Goal: Check status: Check status

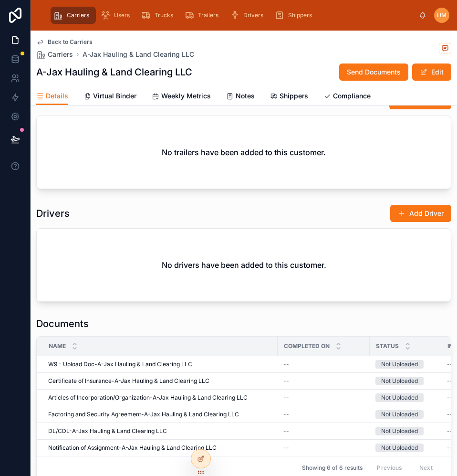
scroll to position [963, 0]
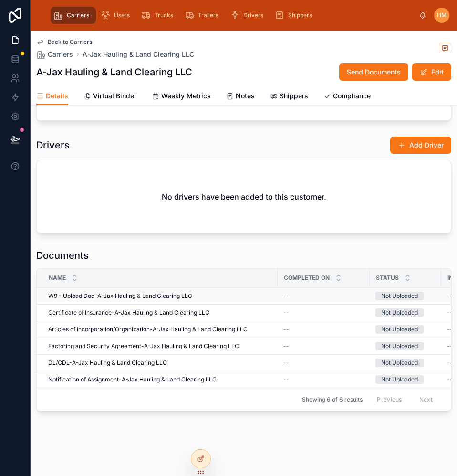
click at [394, 292] on div "Not Uploaded" at bounding box center [399, 296] width 37 height 9
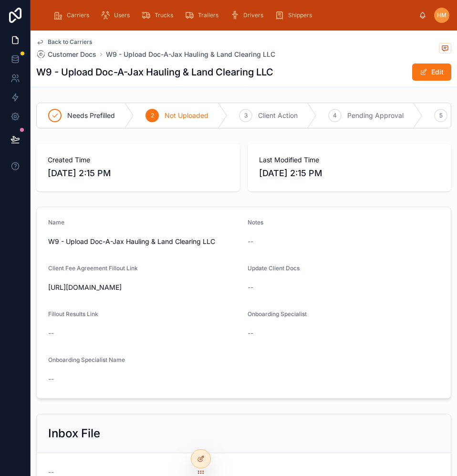
click at [66, 42] on span "Back to Carriers" at bounding box center [70, 42] width 44 height 8
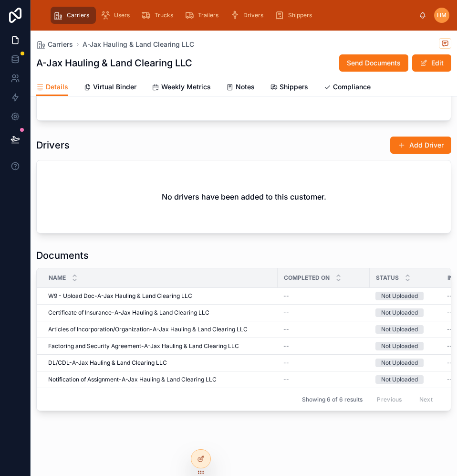
scroll to position [0, 164]
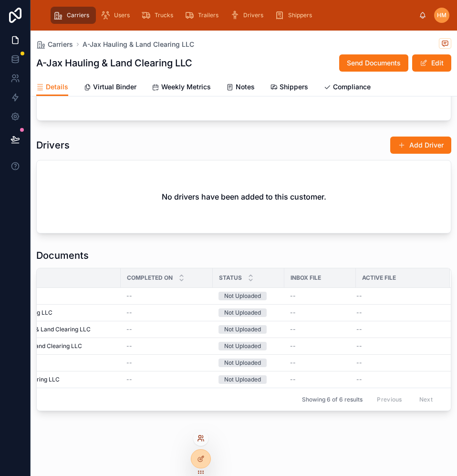
click at [198, 305] on icon at bounding box center [200, 440] width 4 height 2
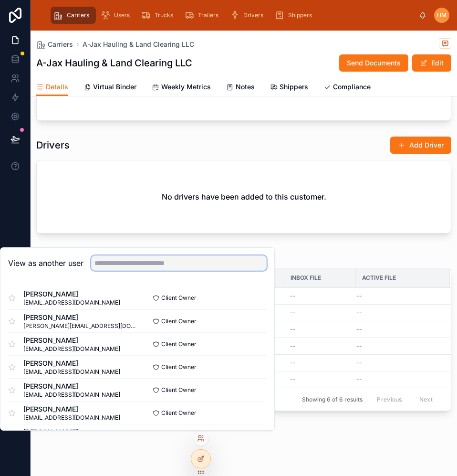
click at [173, 264] on input "text" at bounding box center [179, 262] width 176 height 15
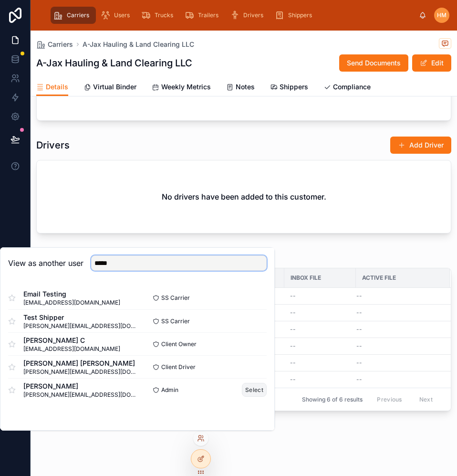
type input "*****"
click at [252, 305] on button "Select" at bounding box center [254, 390] width 25 height 14
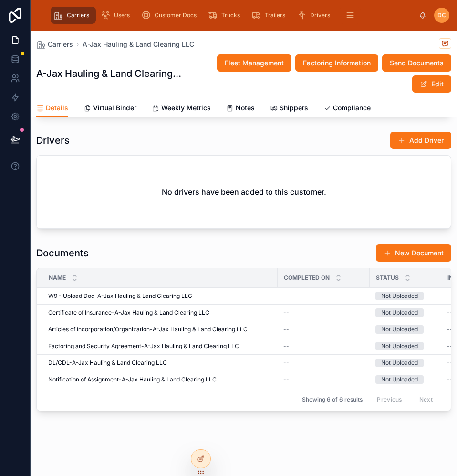
scroll to position [980, 0]
click at [352, 284] on span "Upload" at bounding box center [361, 288] width 19 height 8
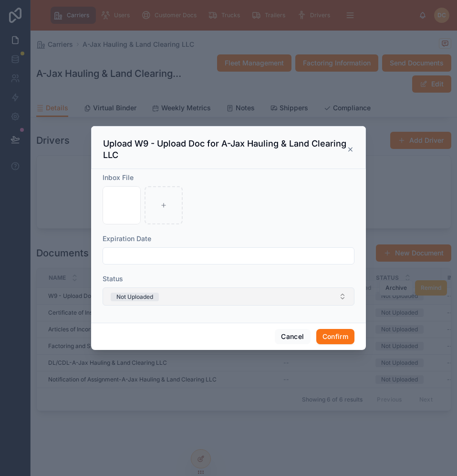
click at [281, 298] on button "Not Uploaded" at bounding box center [229, 296] width 252 height 18
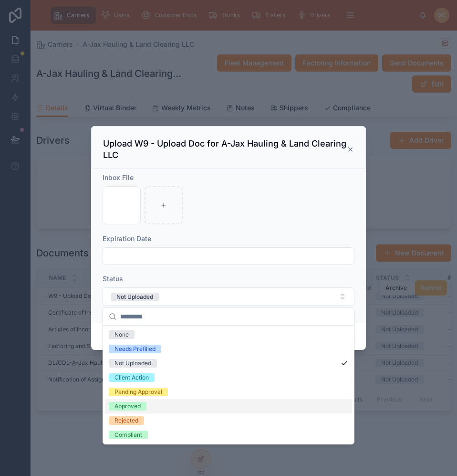
click at [111, 406] on span "Approved" at bounding box center [128, 406] width 38 height 9
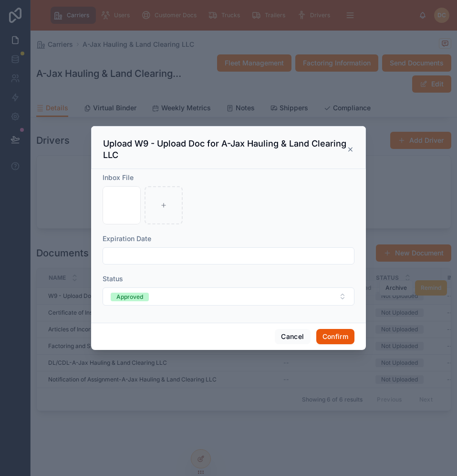
click at [347, 333] on button "Confirm" at bounding box center [335, 336] width 38 height 15
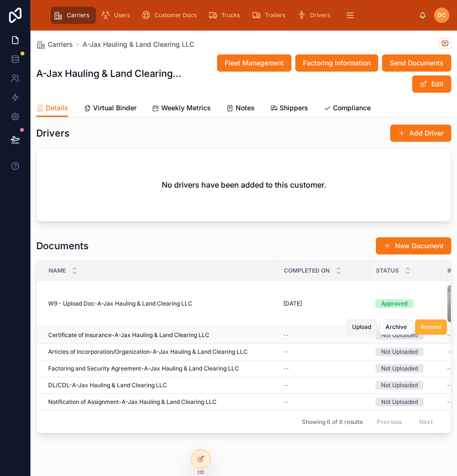
click at [352, 328] on span "Upload" at bounding box center [361, 327] width 19 height 8
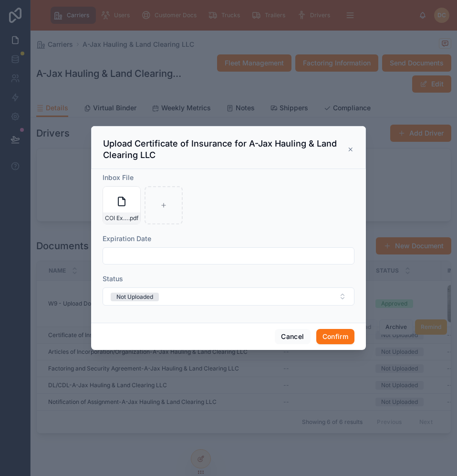
click at [115, 257] on input "text" at bounding box center [228, 255] width 251 height 13
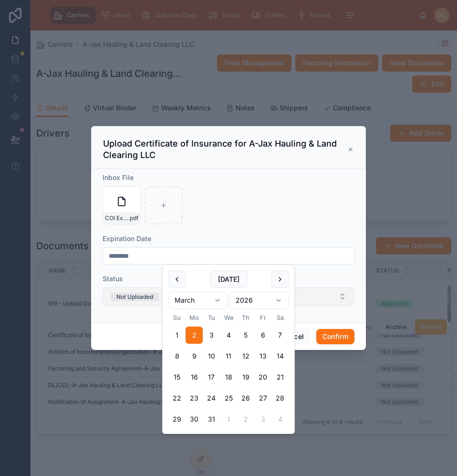
type input "********"
click at [127, 297] on div "Not Uploaded" at bounding box center [134, 296] width 37 height 9
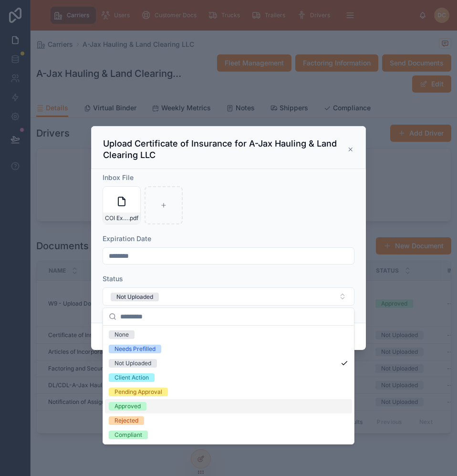
click at [121, 407] on div "Approved" at bounding box center [128, 406] width 26 height 9
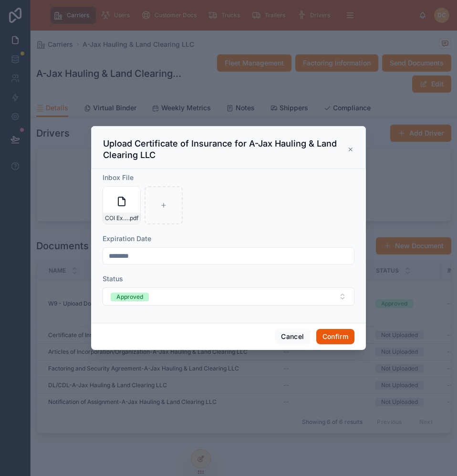
click at [344, 336] on button "Confirm" at bounding box center [335, 336] width 38 height 15
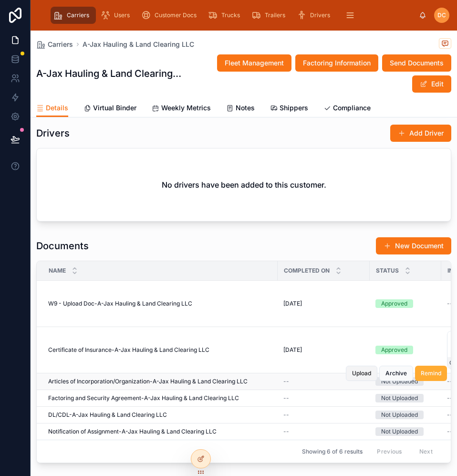
click at [363, 376] on span "Upload" at bounding box center [361, 373] width 19 height 8
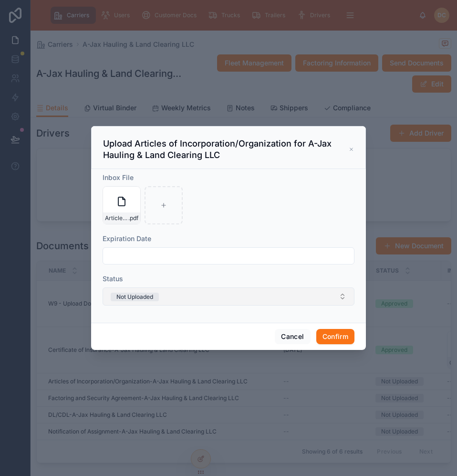
click at [173, 298] on button "Not Uploaded" at bounding box center [229, 296] width 252 height 18
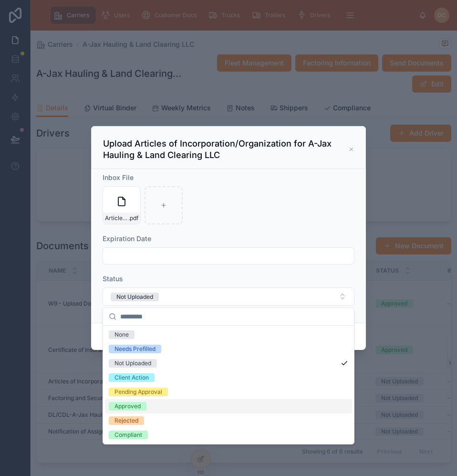
click at [129, 407] on div "Approved" at bounding box center [128, 406] width 26 height 9
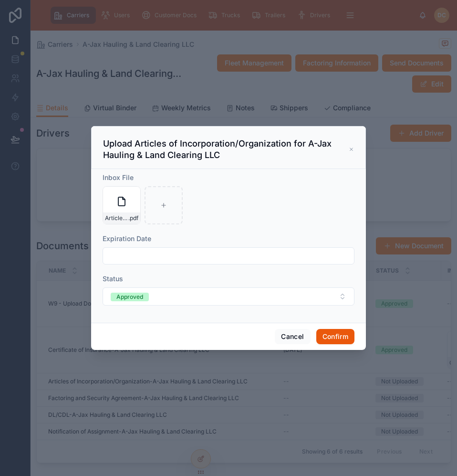
click at [323, 334] on button "Confirm" at bounding box center [335, 336] width 38 height 15
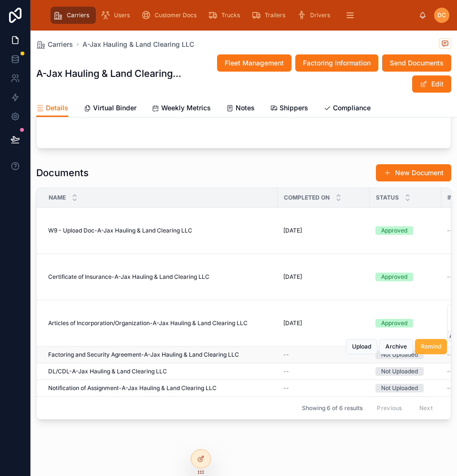
scroll to position [1068, 0]
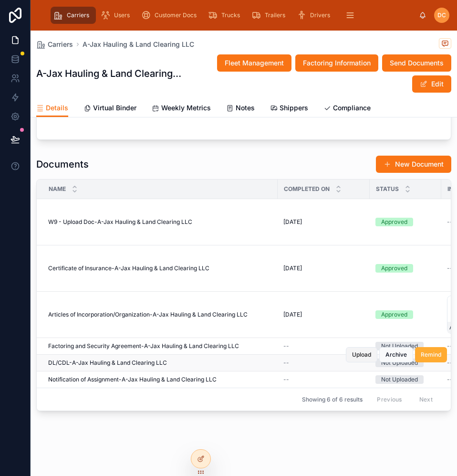
click at [354, 351] on span "Upload" at bounding box center [361, 355] width 19 height 8
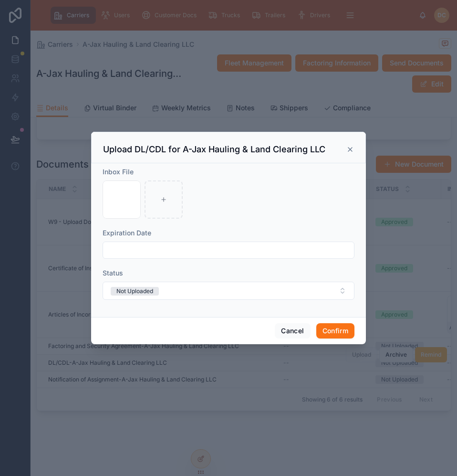
click at [131, 252] on input "text" at bounding box center [228, 249] width 251 height 13
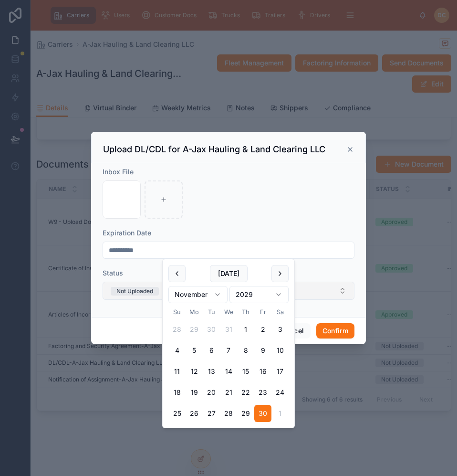
type input "**********"
click at [138, 290] on div "Not Uploaded" at bounding box center [134, 291] width 37 height 9
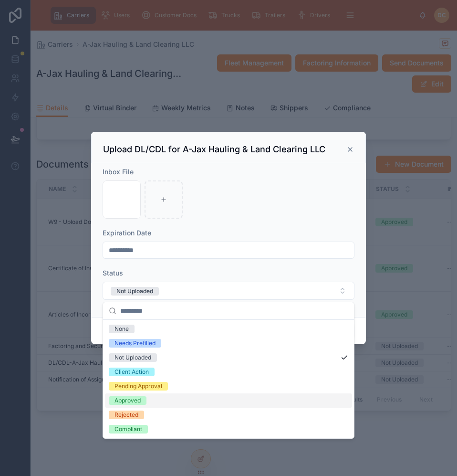
click at [132, 400] on div "Approved" at bounding box center [128, 400] width 26 height 9
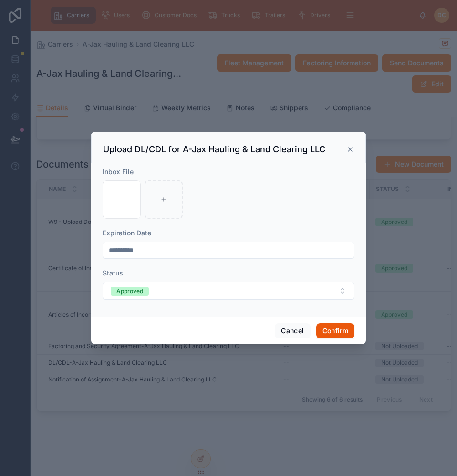
click at [339, 331] on button "Confirm" at bounding box center [335, 330] width 38 height 15
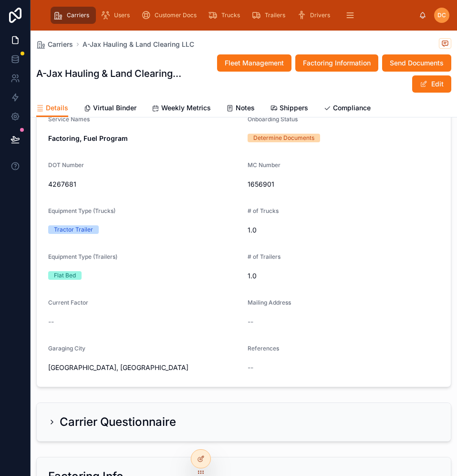
scroll to position [143, 0]
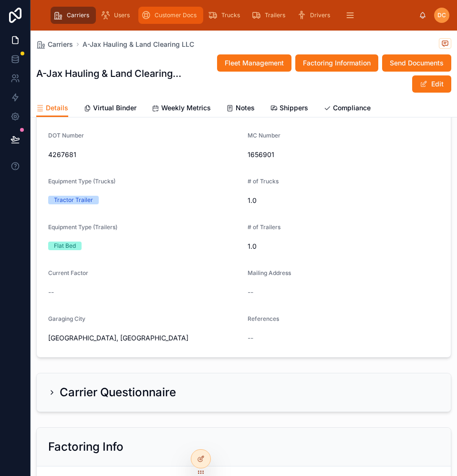
click at [173, 19] on div "Customer Docs" at bounding box center [170, 15] width 59 height 15
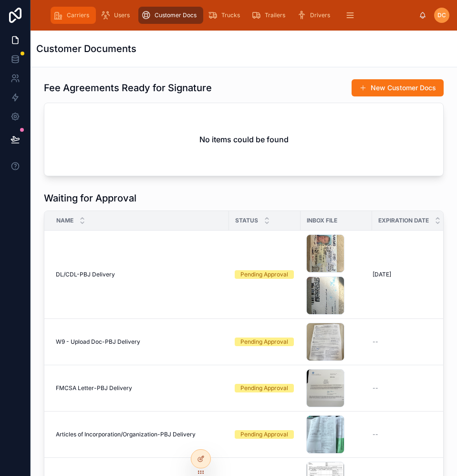
click at [62, 16] on icon "scrollable content" at bounding box center [58, 15] width 10 height 10
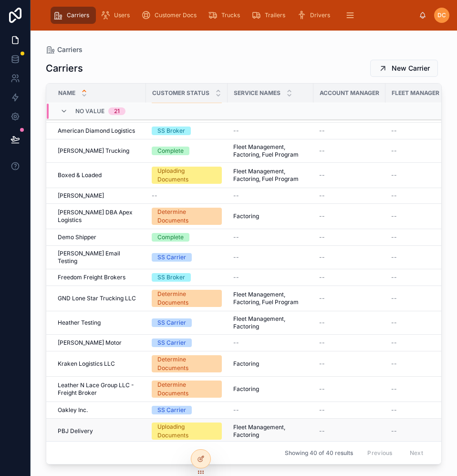
scroll to position [490, 0]
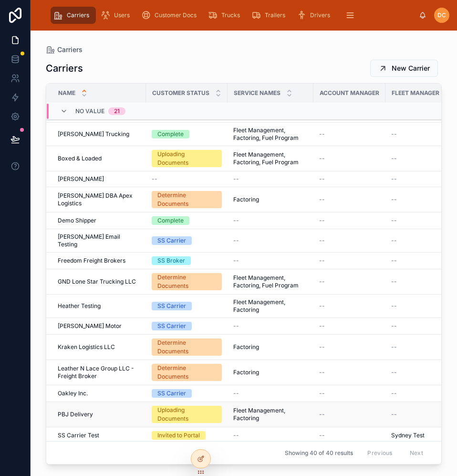
click at [123, 410] on div "PBJ Delivery PBJ Delivery" at bounding box center [99, 414] width 83 height 8
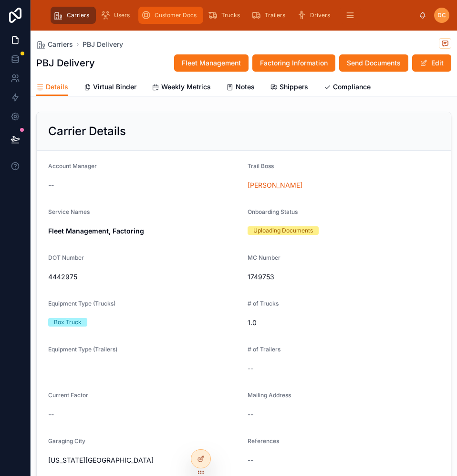
drag, startPoint x: 158, startPoint y: 18, endPoint x: 152, endPoint y: 18, distance: 6.7
click at [158, 18] on span "Customer Docs" at bounding box center [176, 15] width 42 height 8
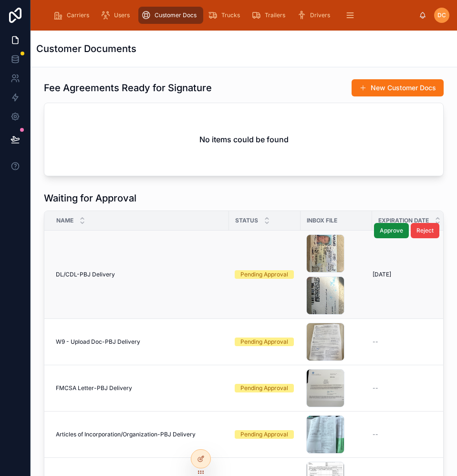
click at [190, 268] on td "DL/CDL-PBJ Delivery DL/CDL-PBJ Delivery" at bounding box center [136, 274] width 185 height 88
click at [86, 271] on span "DL/CDL-PBJ Delivery" at bounding box center [85, 275] width 59 height 8
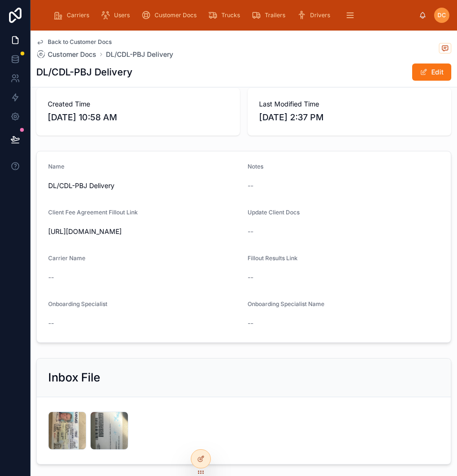
scroll to position [280, 0]
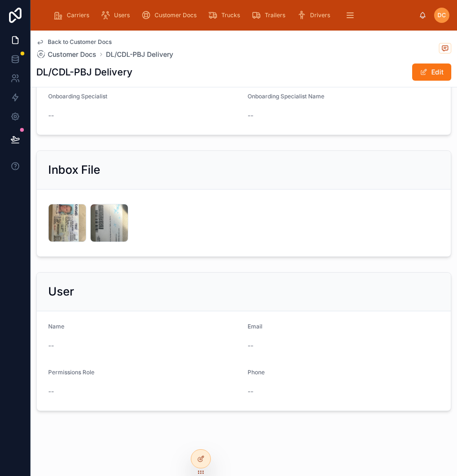
click at [60, 43] on span "Back to Customer Docs" at bounding box center [80, 42] width 64 height 8
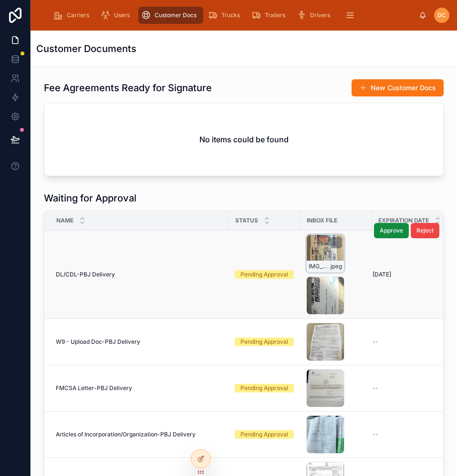
click at [317, 250] on div "IMG_2736 .jpeg" at bounding box center [325, 253] width 38 height 38
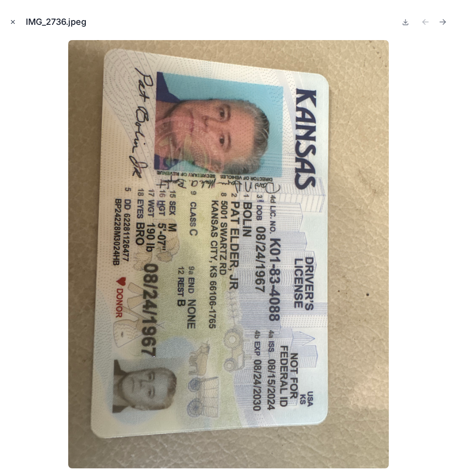
click at [11, 22] on icon "Close modal" at bounding box center [13, 22] width 7 height 7
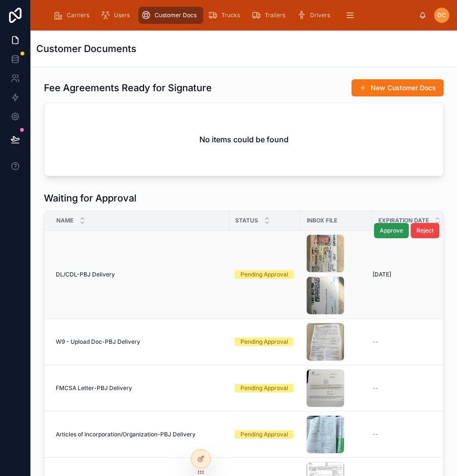
click at [380, 231] on span "Approve" at bounding box center [391, 231] width 23 height 8
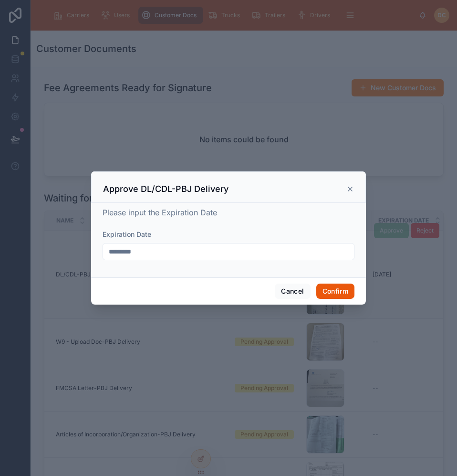
click at [338, 291] on button "Confirm" at bounding box center [335, 290] width 38 height 15
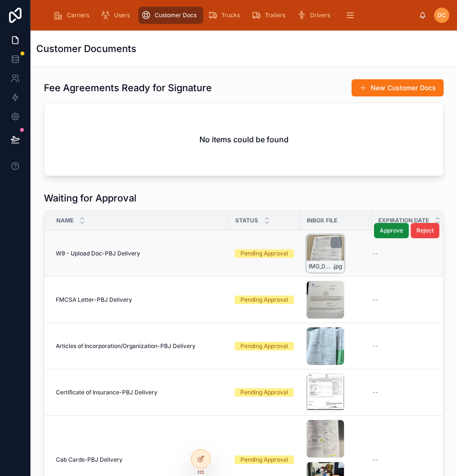
click at [325, 250] on div "IMG_0028 .jpg" at bounding box center [325, 253] width 38 height 38
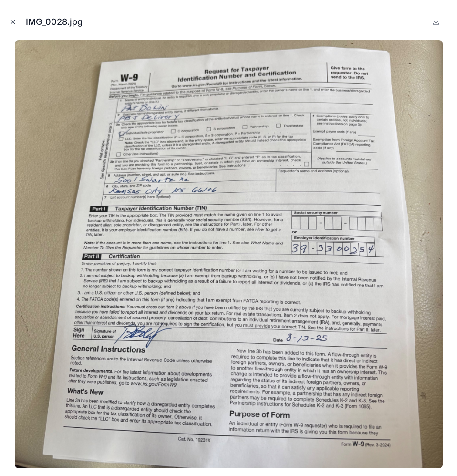
click at [9, 20] on button "Close modal" at bounding box center [13, 22] width 10 height 10
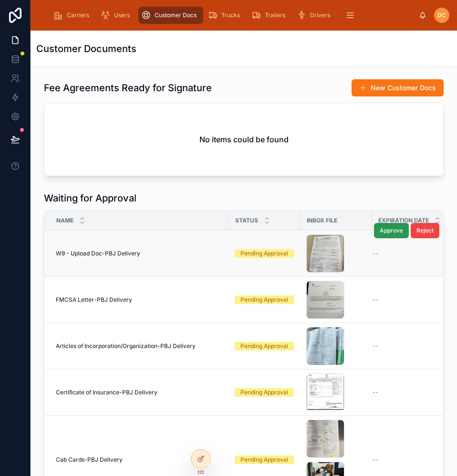
click at [380, 232] on span "Approve" at bounding box center [391, 231] width 23 height 8
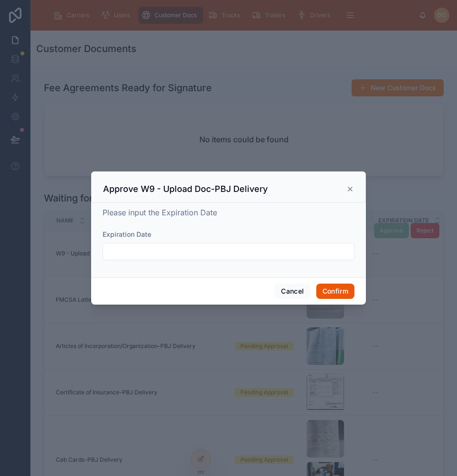
click at [337, 292] on button "Confirm" at bounding box center [335, 290] width 38 height 15
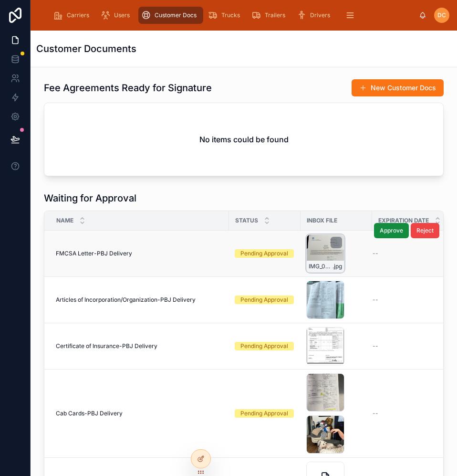
click at [323, 250] on div "IMG_0039 .jpg" at bounding box center [325, 253] width 38 height 38
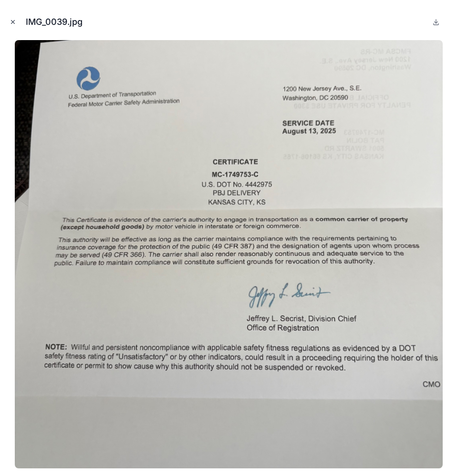
click at [14, 23] on icon "Close modal" at bounding box center [12, 22] width 3 height 3
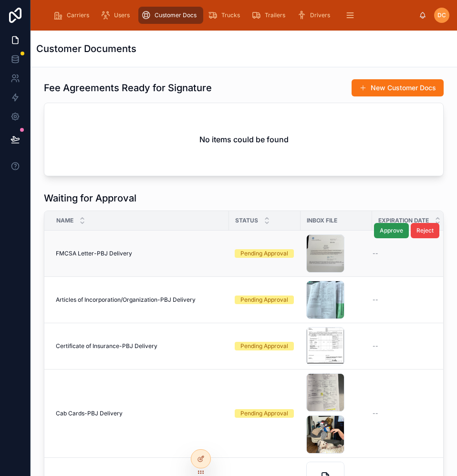
click at [380, 233] on span "Approve" at bounding box center [391, 231] width 23 height 8
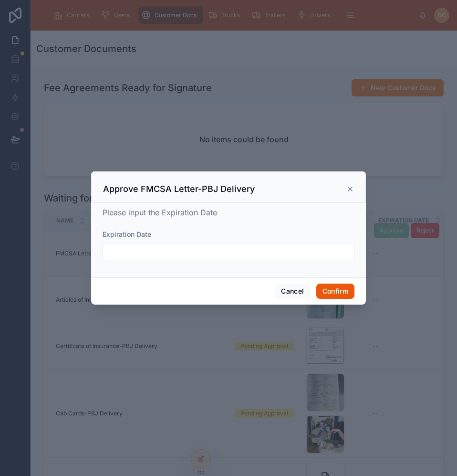
click at [331, 290] on button "Confirm" at bounding box center [335, 290] width 38 height 15
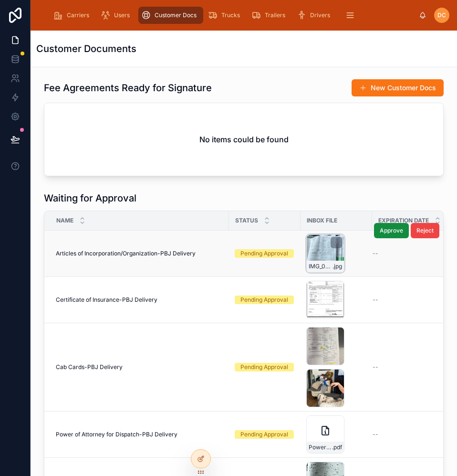
click at [316, 241] on div "IMG_0030 .jpg" at bounding box center [325, 253] width 38 height 38
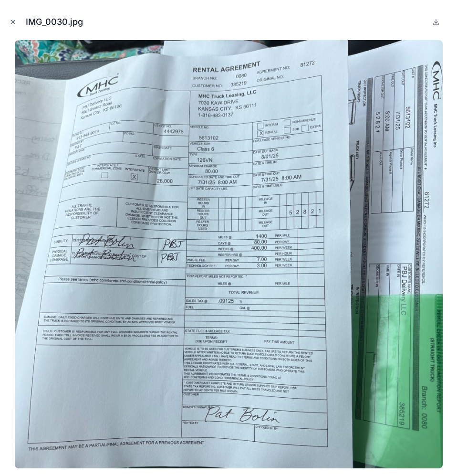
click at [12, 20] on icon "Close modal" at bounding box center [13, 22] width 7 height 7
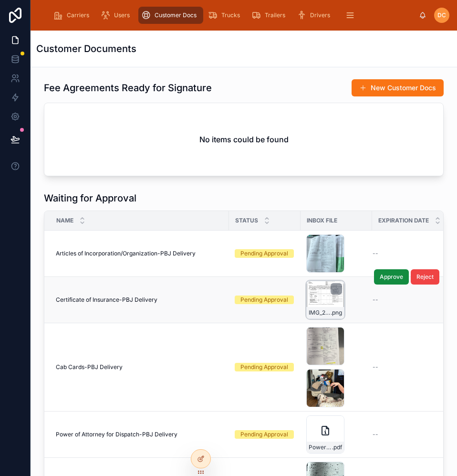
click at [323, 299] on div "IMG_2743 .png" at bounding box center [325, 300] width 38 height 38
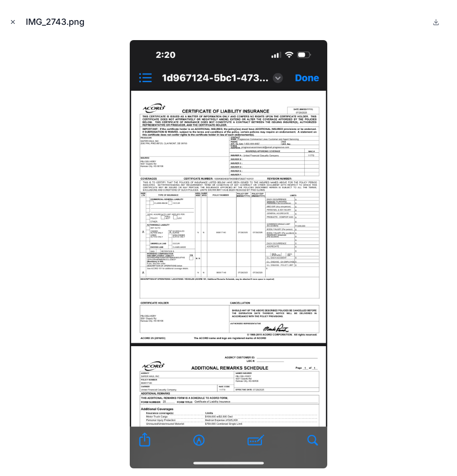
click at [14, 21] on icon "Close modal" at bounding box center [13, 22] width 7 height 7
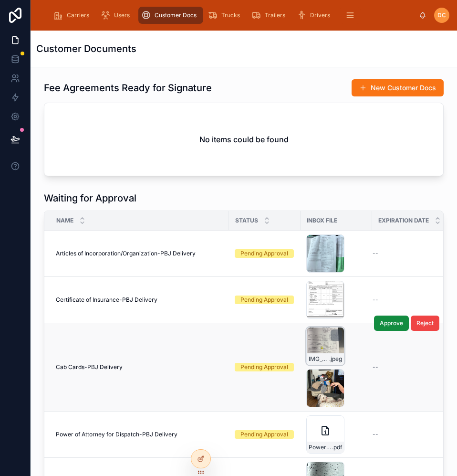
click at [313, 339] on div "IMG_2751 .jpeg" at bounding box center [325, 346] width 38 height 38
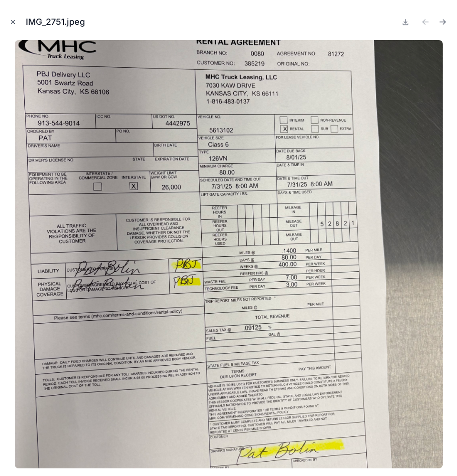
click at [11, 18] on button "Close modal" at bounding box center [13, 22] width 10 height 10
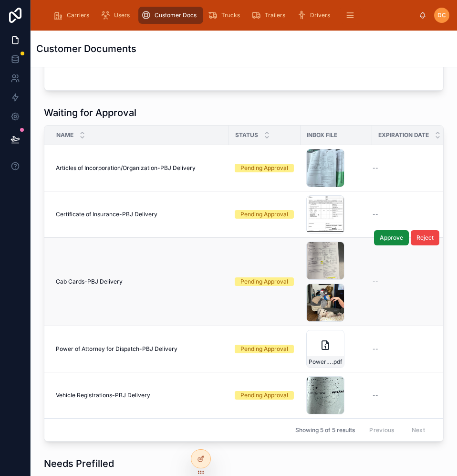
scroll to position [95, 0]
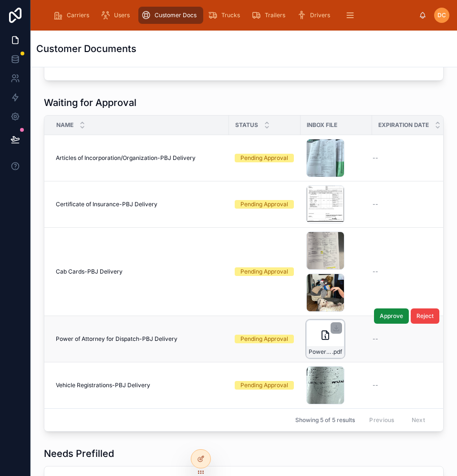
click at [318, 335] on div "Power-of-Attorney-for-Dispatch-2-(6) .pdf" at bounding box center [325, 339] width 38 height 38
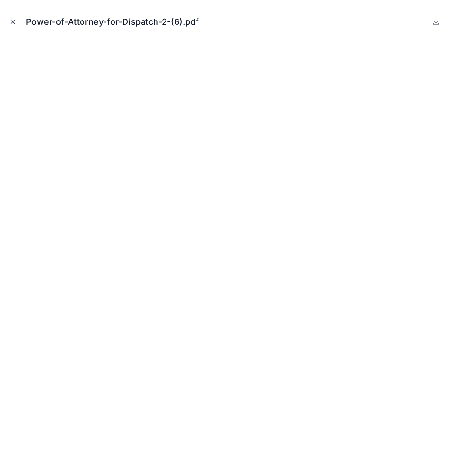
click at [10, 25] on button "Close modal" at bounding box center [13, 22] width 10 height 10
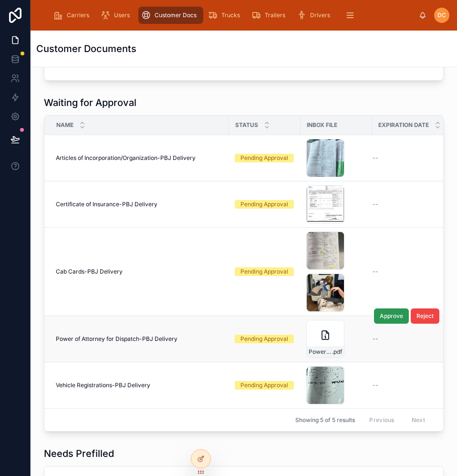
click at [384, 318] on span "Approve" at bounding box center [391, 316] width 23 height 8
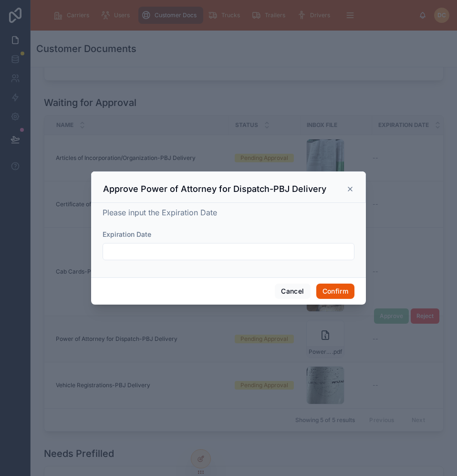
click at [337, 291] on button "Confirm" at bounding box center [335, 290] width 38 height 15
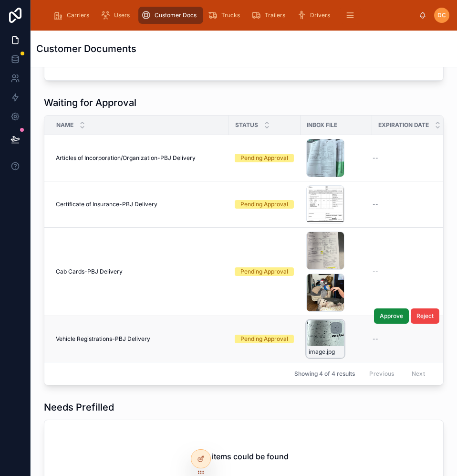
click at [317, 339] on div "image .jpg" at bounding box center [325, 339] width 38 height 38
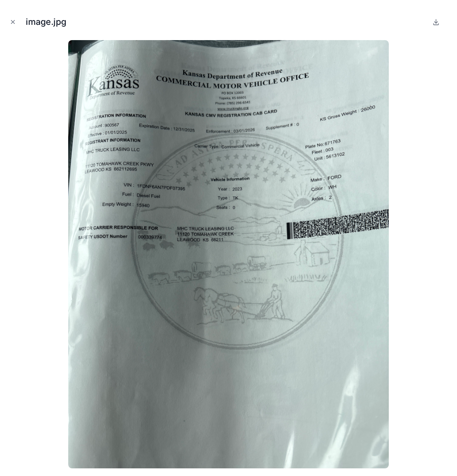
click at [13, 20] on icon "Close modal" at bounding box center [13, 22] width 7 height 7
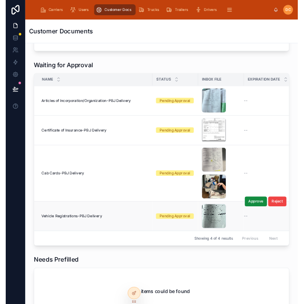
scroll to position [95, 0]
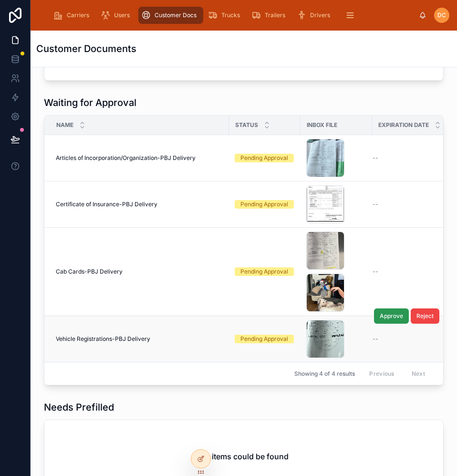
click at [382, 313] on span "Approve" at bounding box center [391, 316] width 23 height 8
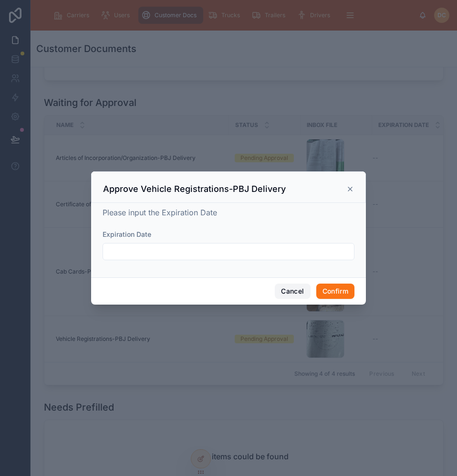
click at [292, 293] on button "Cancel" at bounding box center [292, 290] width 35 height 15
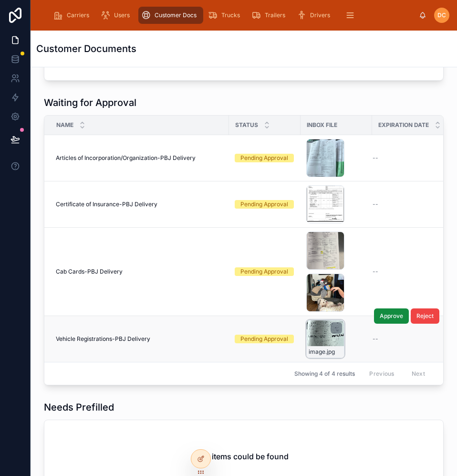
click at [333, 333] on div at bounding box center [336, 327] width 11 height 11
click at [313, 334] on div "image .jpg" at bounding box center [325, 339] width 38 height 38
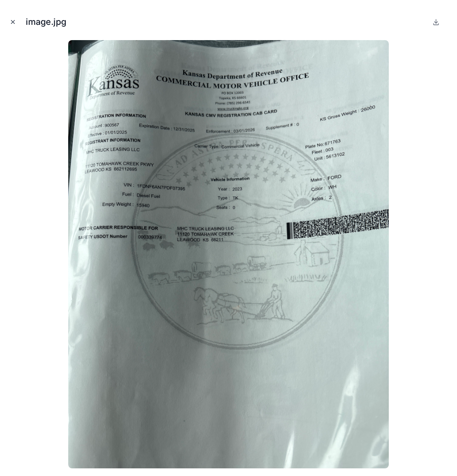
click at [12, 19] on icon "Close modal" at bounding box center [13, 22] width 7 height 7
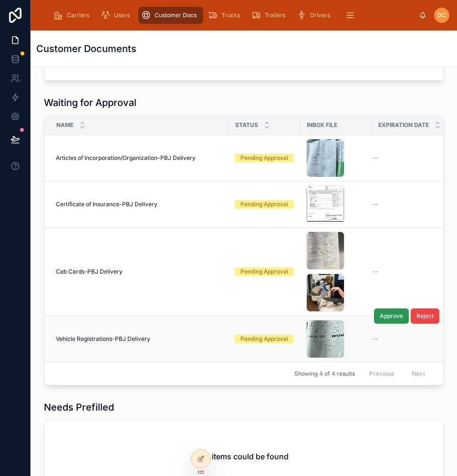
click at [392, 315] on span "Approve" at bounding box center [391, 316] width 23 height 8
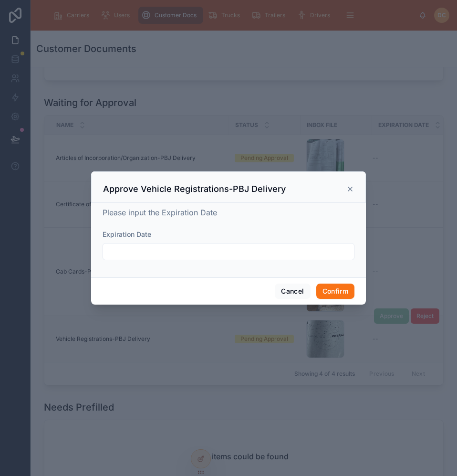
click at [141, 250] on input "text" at bounding box center [228, 251] width 251 height 13
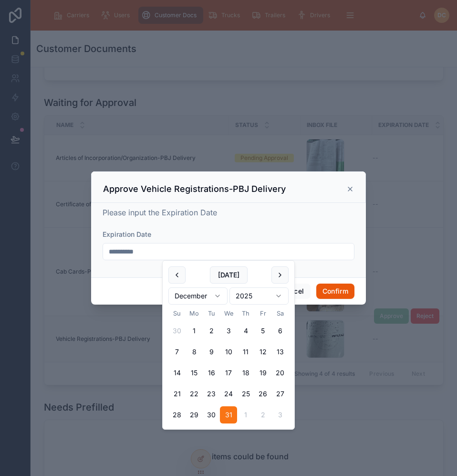
type input "**********"
click at [337, 288] on button "Confirm" at bounding box center [335, 290] width 38 height 15
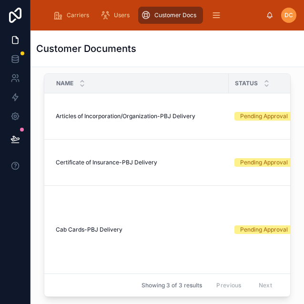
scroll to position [286, 0]
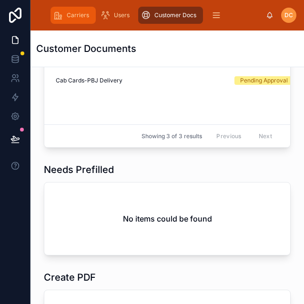
click at [80, 21] on div "Carriers" at bounding box center [73, 15] width 40 height 15
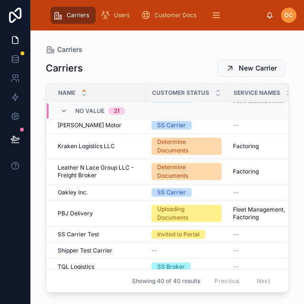
scroll to position [678, 0]
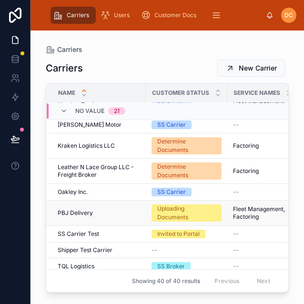
click at [108, 209] on div "PBJ Delivery PBJ Delivery" at bounding box center [99, 213] width 83 height 8
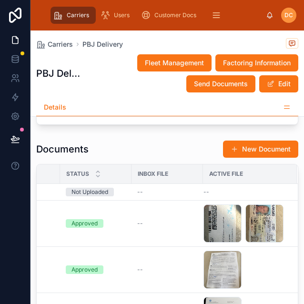
scroll to position [1527, 0]
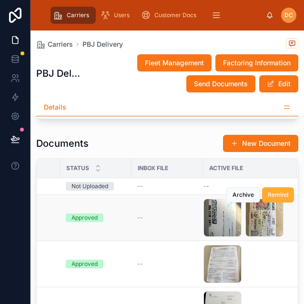
drag, startPoint x: 260, startPoint y: 204, endPoint x: 260, endPoint y: 214, distance: 9.6
click at [260, 214] on div "Archive Remind" at bounding box center [261, 195] width 68 height 46
click at [246, 219] on div "IMG_2736 .jpeg" at bounding box center [265, 218] width 38 height 38
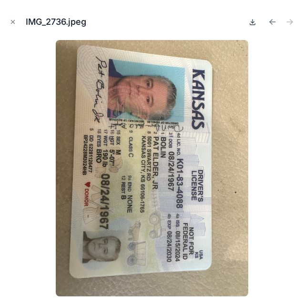
click at [249, 24] on icon at bounding box center [253, 22] width 8 height 8
click at [272, 21] on icon "Previous file" at bounding box center [273, 22] width 10 height 10
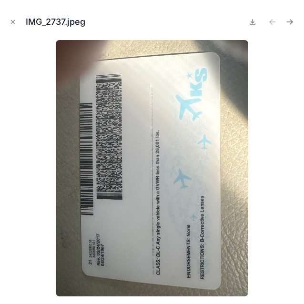
click at [250, 24] on icon at bounding box center [252, 23] width 5 height 1
drag, startPoint x: 11, startPoint y: 20, endPoint x: 188, endPoint y: 156, distance: 222.8
click at [11, 20] on icon "Close modal" at bounding box center [13, 22] width 7 height 7
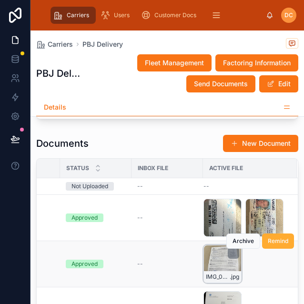
click at [204, 260] on div "IMG_0028 .jpg" at bounding box center [223, 264] width 38 height 38
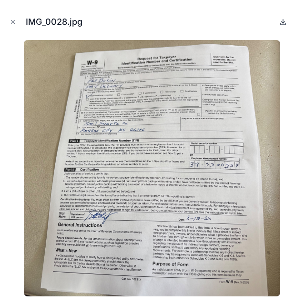
click at [286, 21] on icon at bounding box center [284, 22] width 8 height 8
click at [12, 21] on icon "Close modal" at bounding box center [12, 22] width 3 height 3
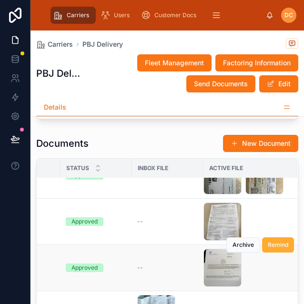
scroll to position [95, 324]
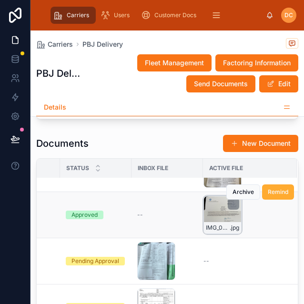
click at [207, 207] on div "IMG_0039 .jpg" at bounding box center [223, 215] width 38 height 38
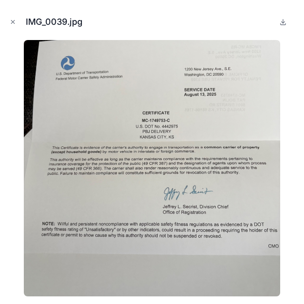
scroll to position [0, 324]
click at [286, 21] on icon at bounding box center [284, 22] width 8 height 8
click at [14, 22] on icon "Close modal" at bounding box center [13, 22] width 7 height 7
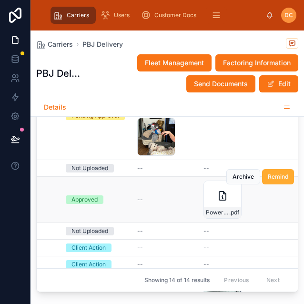
scroll to position [283, 324]
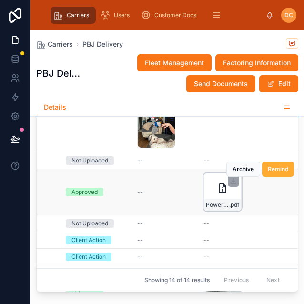
click at [204, 186] on div "Power-of-Attorney-for-Dispatch-2-(6) .pdf" at bounding box center [223, 192] width 38 height 38
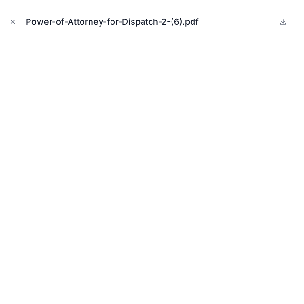
scroll to position [0, 317]
click at [284, 23] on icon at bounding box center [284, 22] width 8 height 8
drag, startPoint x: 16, startPoint y: 22, endPoint x: 27, endPoint y: 41, distance: 21.2
click at [16, 22] on icon "Close modal" at bounding box center [13, 22] width 7 height 7
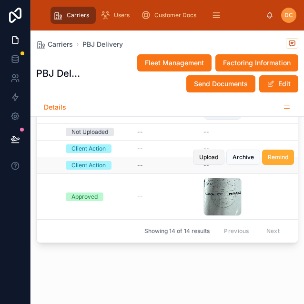
scroll to position [1672, 0]
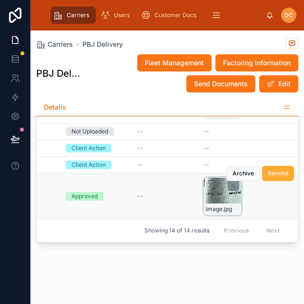
click at [205, 188] on div "image .jpg" at bounding box center [223, 196] width 38 height 38
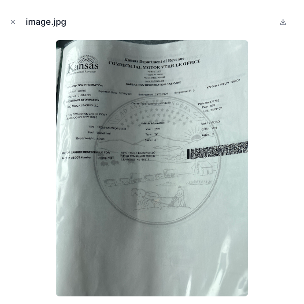
scroll to position [1539, 0]
click at [280, 22] on icon at bounding box center [284, 22] width 8 height 8
drag, startPoint x: 262, startPoint y: 18, endPoint x: 207, endPoint y: 18, distance: 55.3
click at [262, 18] on div "image.jpg" at bounding box center [152, 22] width 289 height 29
click at [14, 25] on button "Close modal" at bounding box center [13, 22] width 10 height 10
